Goal: Information Seeking & Learning: Learn about a topic

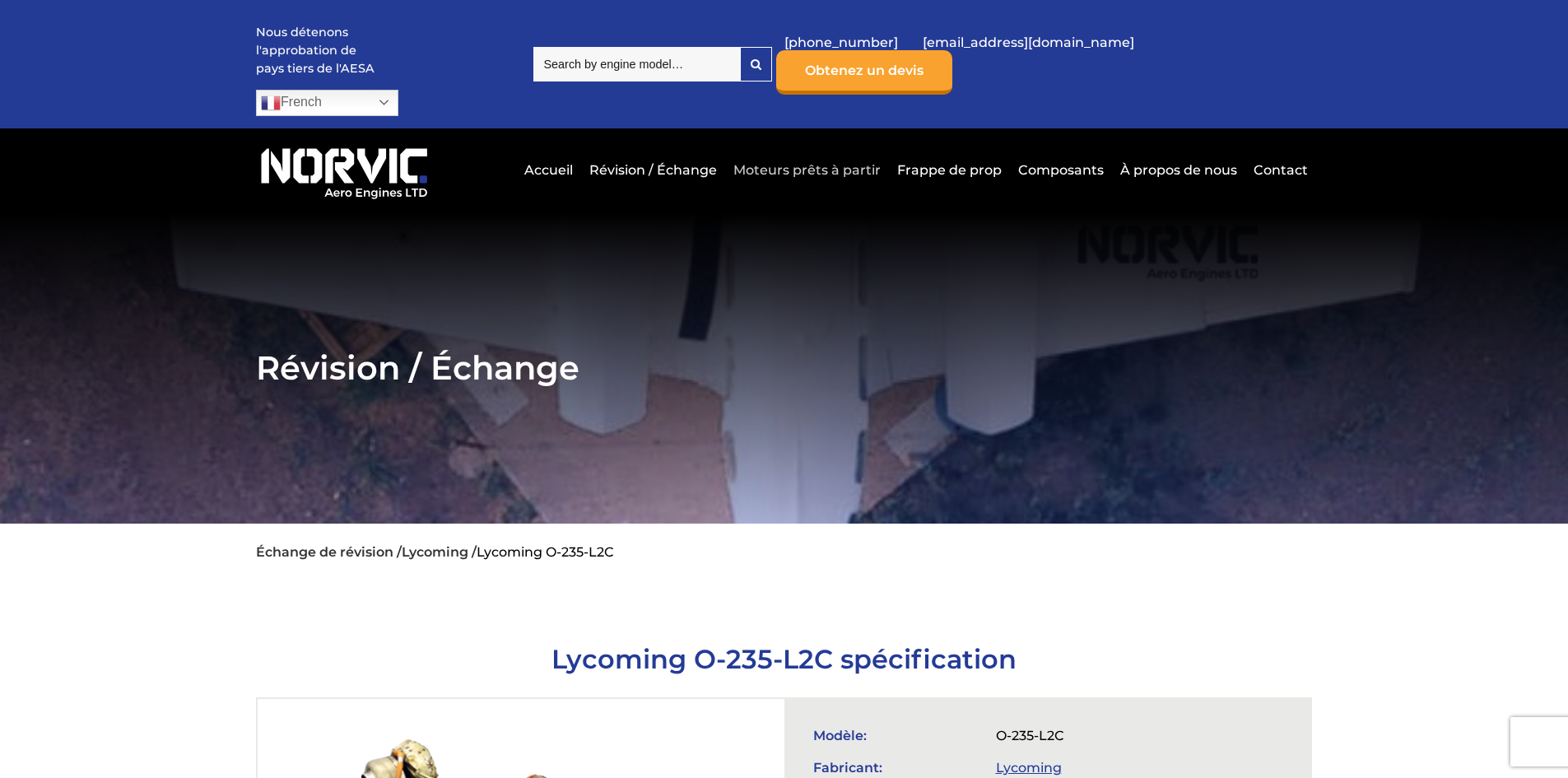
click at [819, 150] on link "Moteurs prêts à partir" at bounding box center [806, 170] width 156 height 40
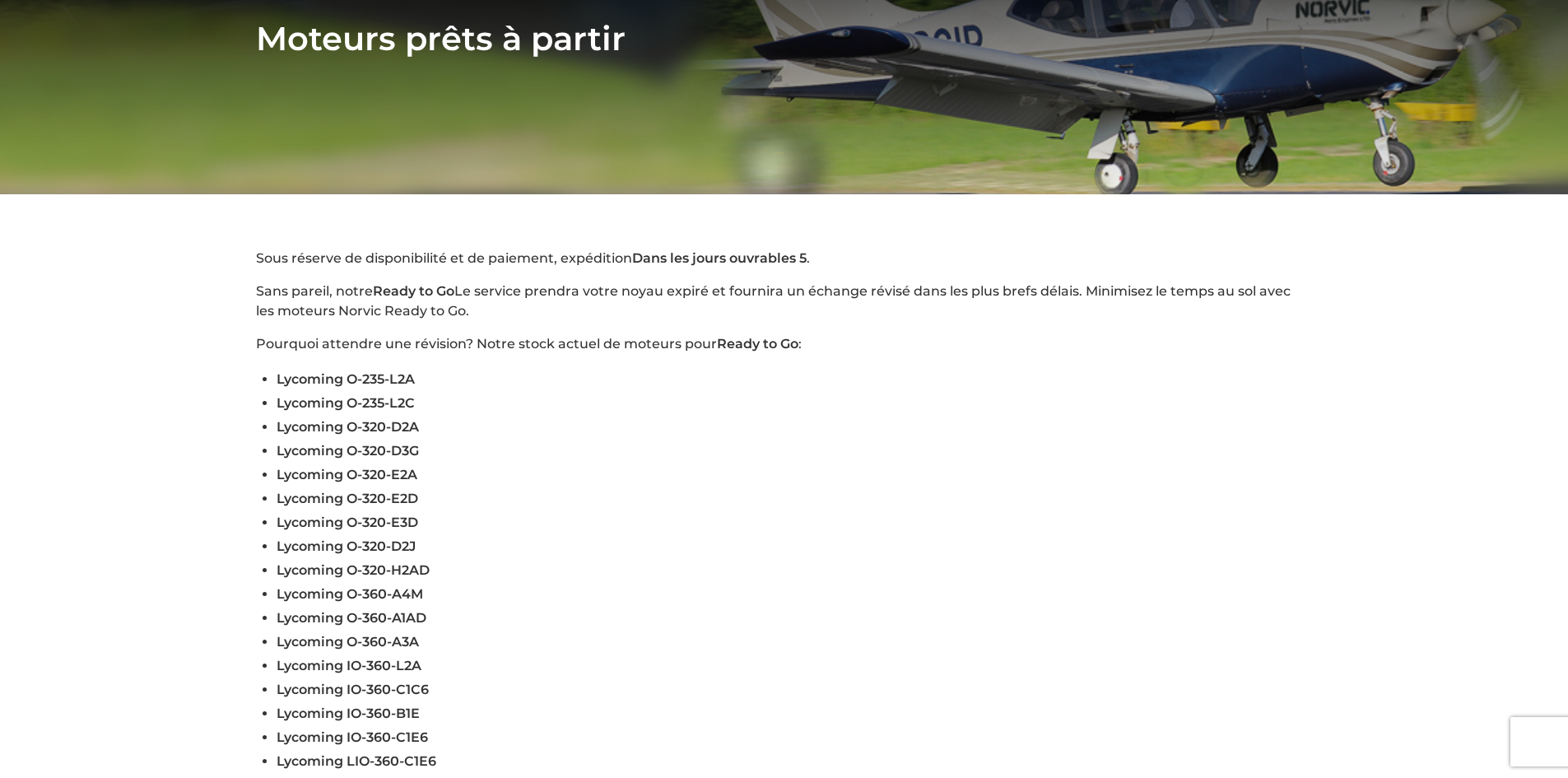
click at [362, 371] on span "Lycoming O-235-L2A" at bounding box center [345, 379] width 139 height 15
click at [393, 395] on span "Lycoming O-235-L2C" at bounding box center [345, 403] width 139 height 15
drag, startPoint x: 413, startPoint y: 380, endPoint x: 251, endPoint y: 380, distance: 162.0
click at [251, 380] on div "Sous réserve de disponibilité et de paiement, expédition Dans les jours ouvrabl…" at bounding box center [784, 609] width 1103 height 721
click at [688, 415] on li "Lycoming O-320-D2A" at bounding box center [794, 427] width 1035 height 24
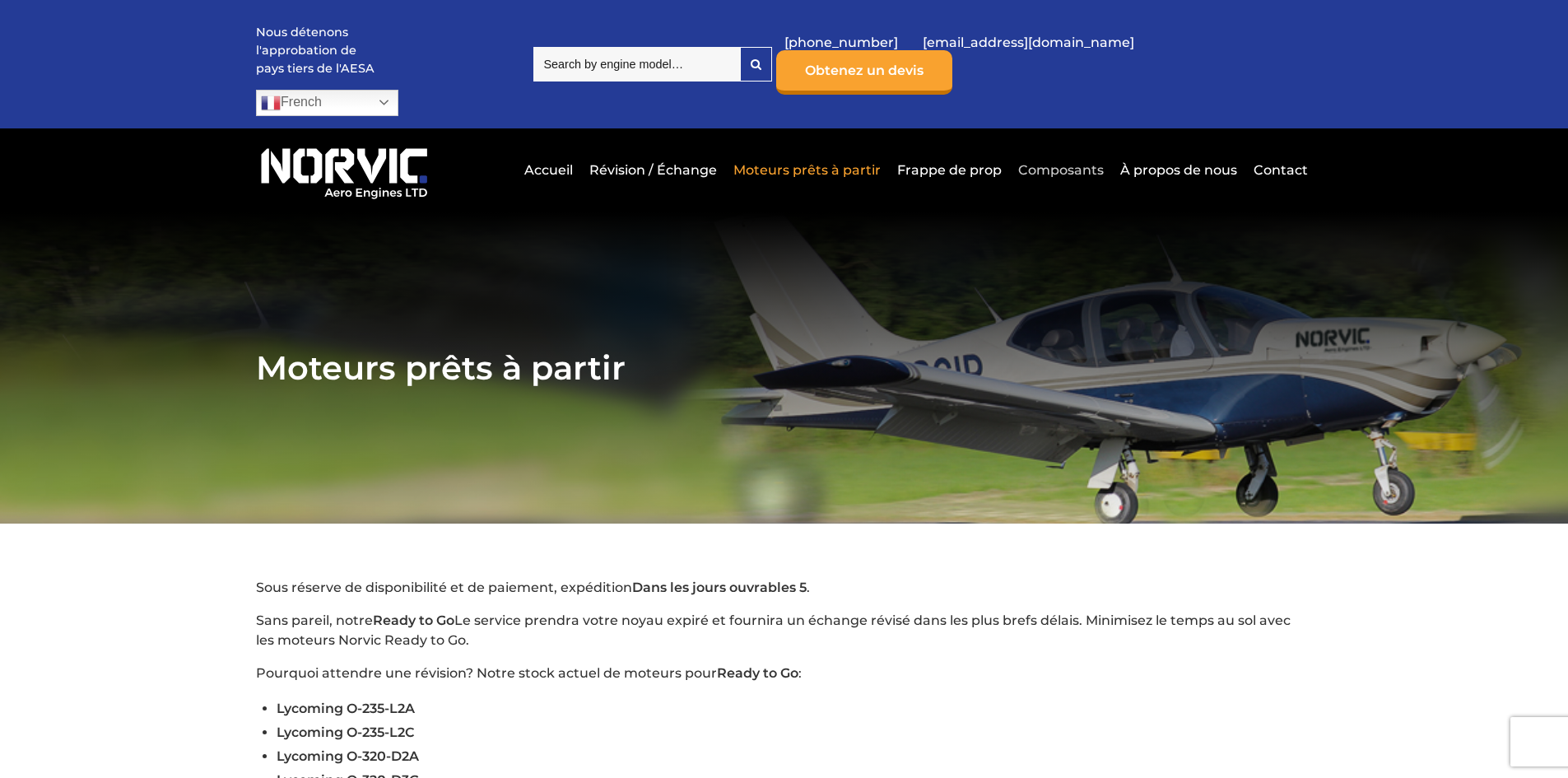
click at [1067, 150] on link "Composants" at bounding box center [1061, 170] width 94 height 40
